Goal: Task Accomplishment & Management: Manage account settings

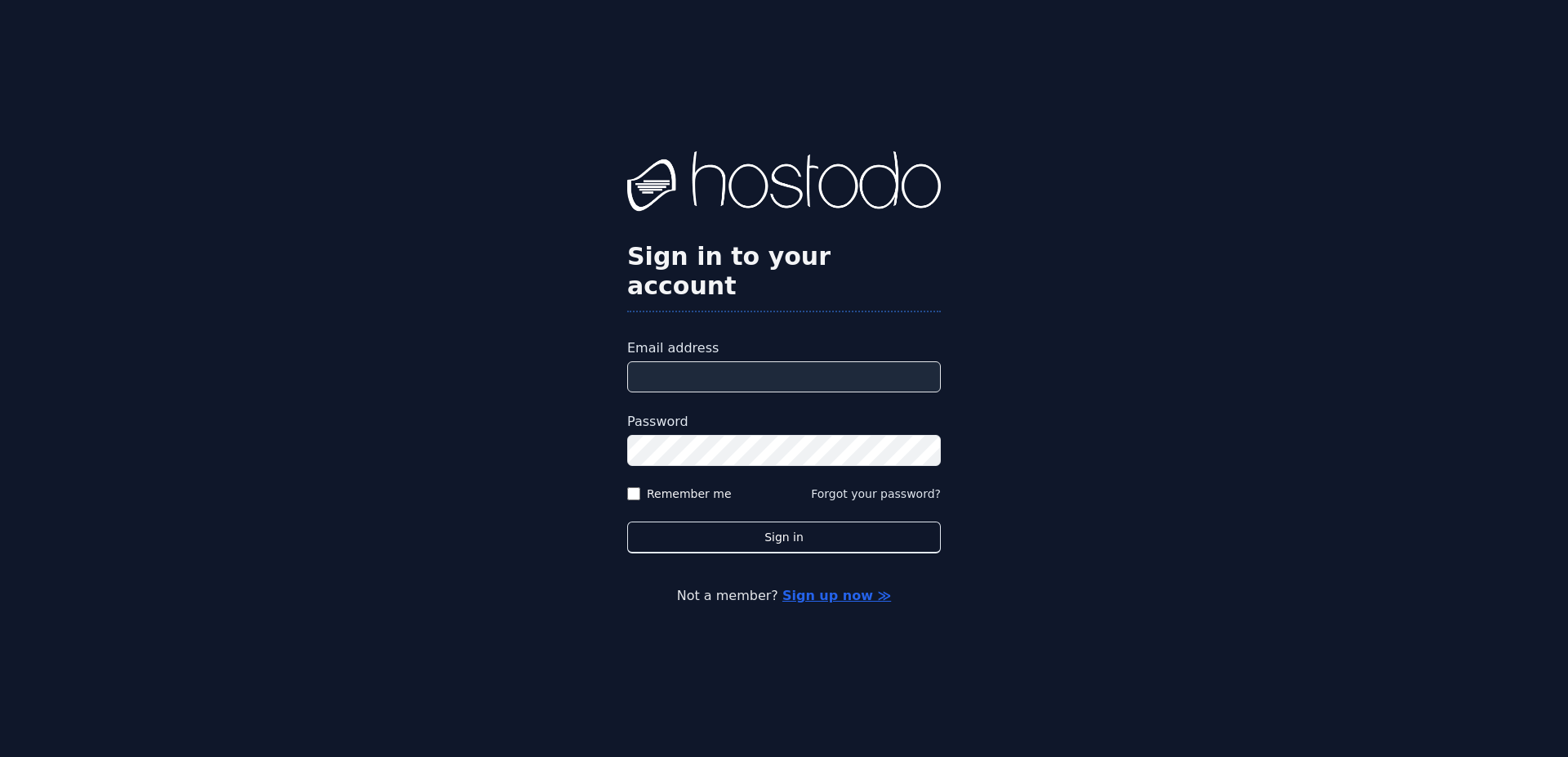
type input "**********"
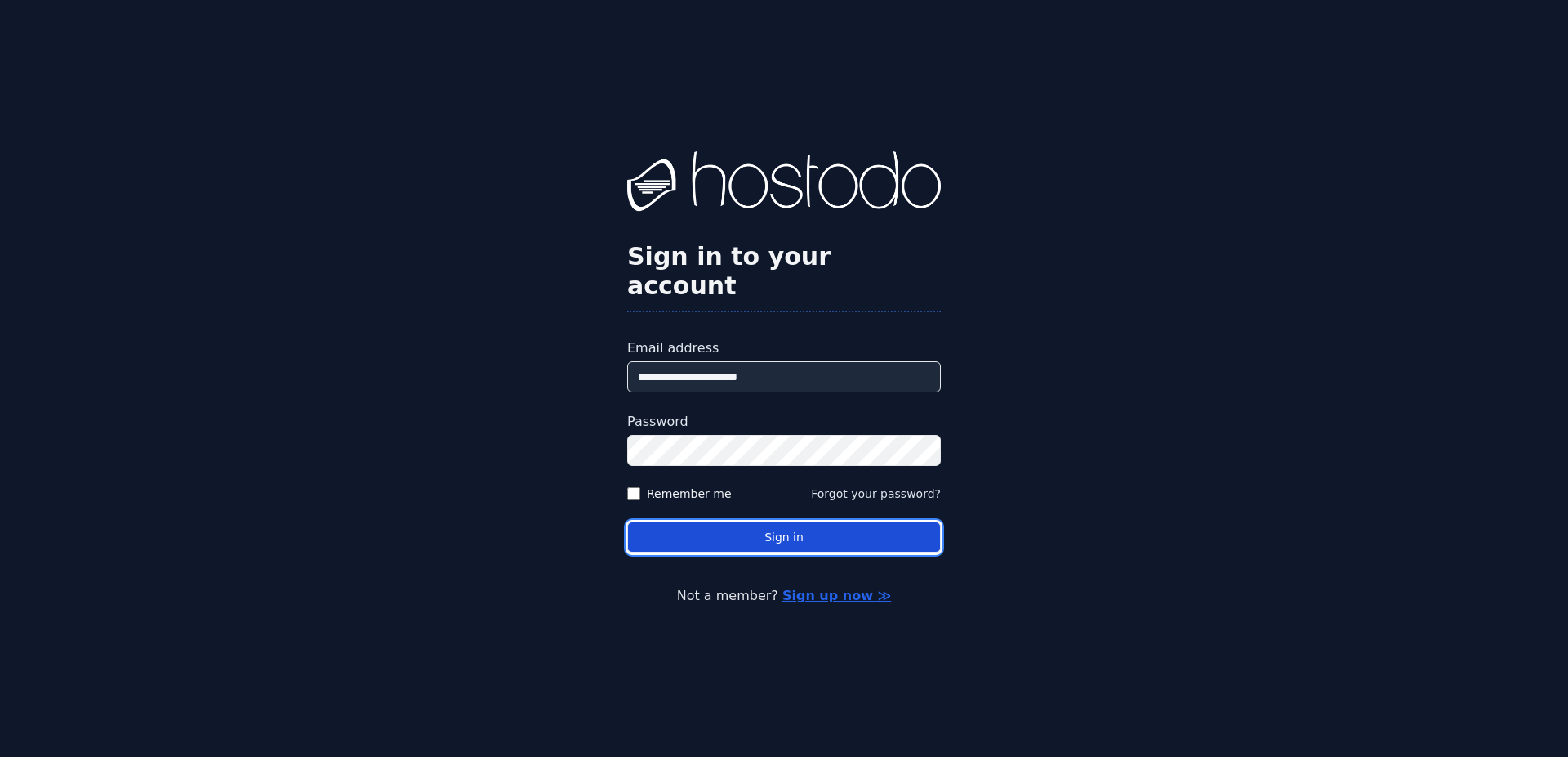
click at [758, 522] on button "Sign in" at bounding box center [783, 537] width 313 height 32
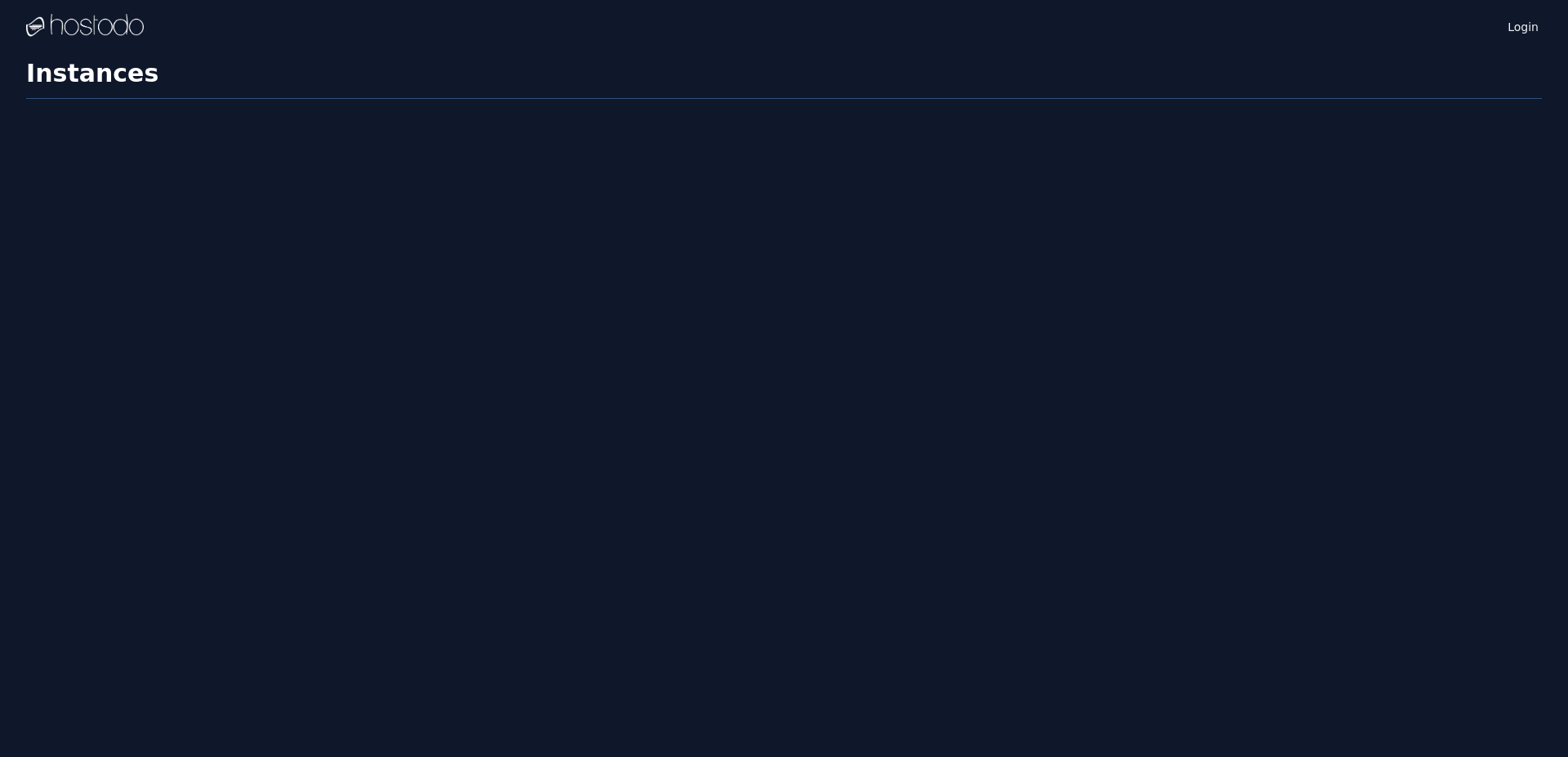
click at [775, 514] on div "Login Instances SSH Keys Billing Helpdesk Sign out Settings Instances" at bounding box center [784, 378] width 1568 height 757
